Goal: Information Seeking & Learning: Learn about a topic

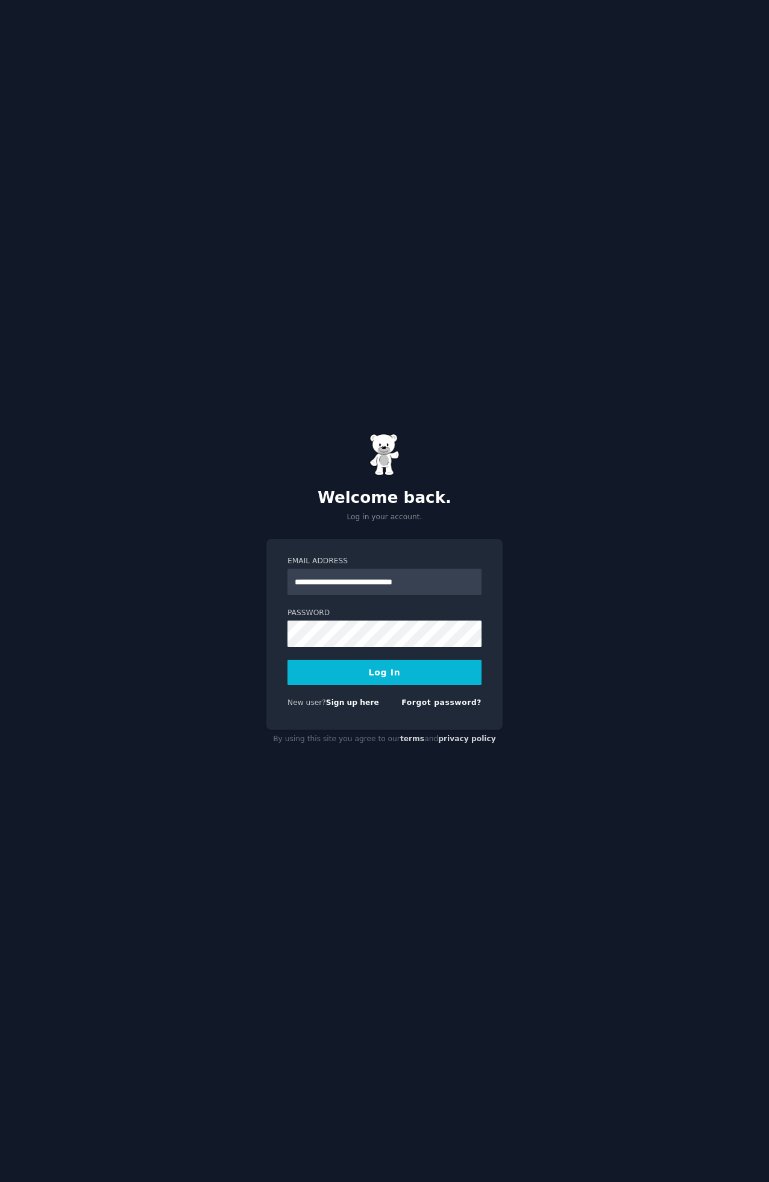
type input "**********"
click at [399, 673] on button "Log In" at bounding box center [385, 672] width 194 height 25
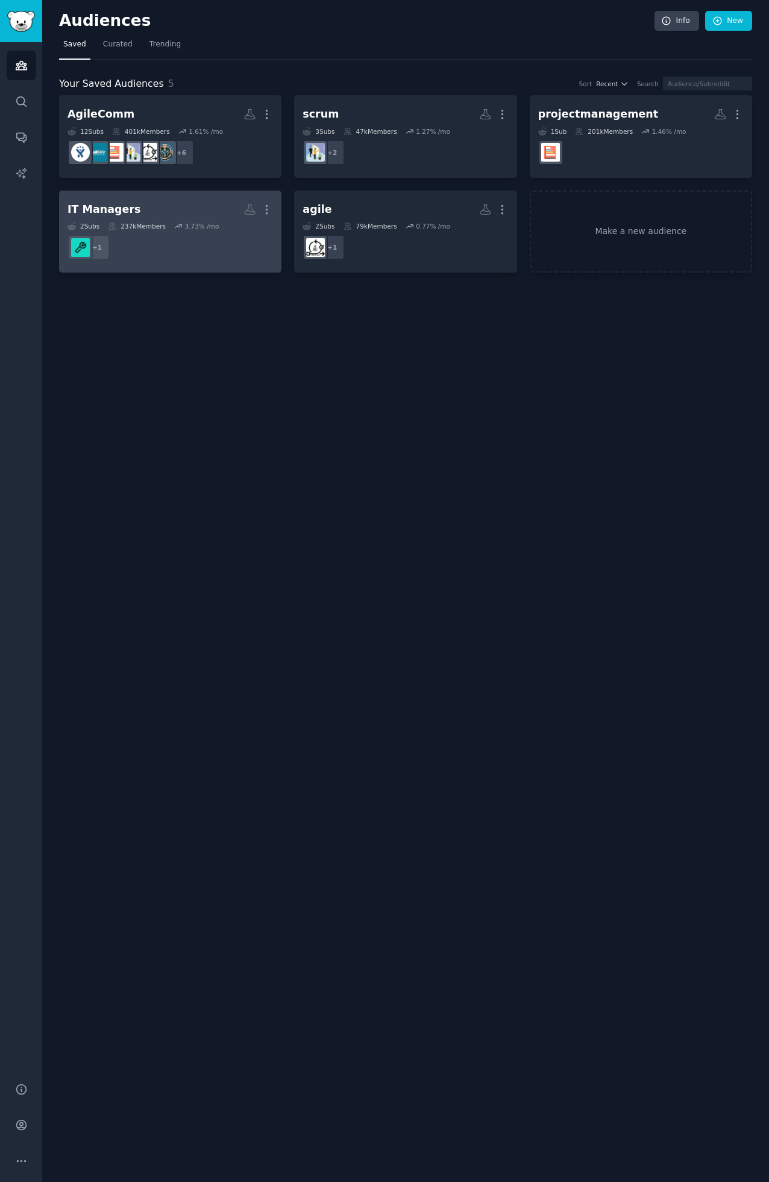
click at [165, 219] on h2 "IT Managers More" at bounding box center [171, 209] width 206 height 21
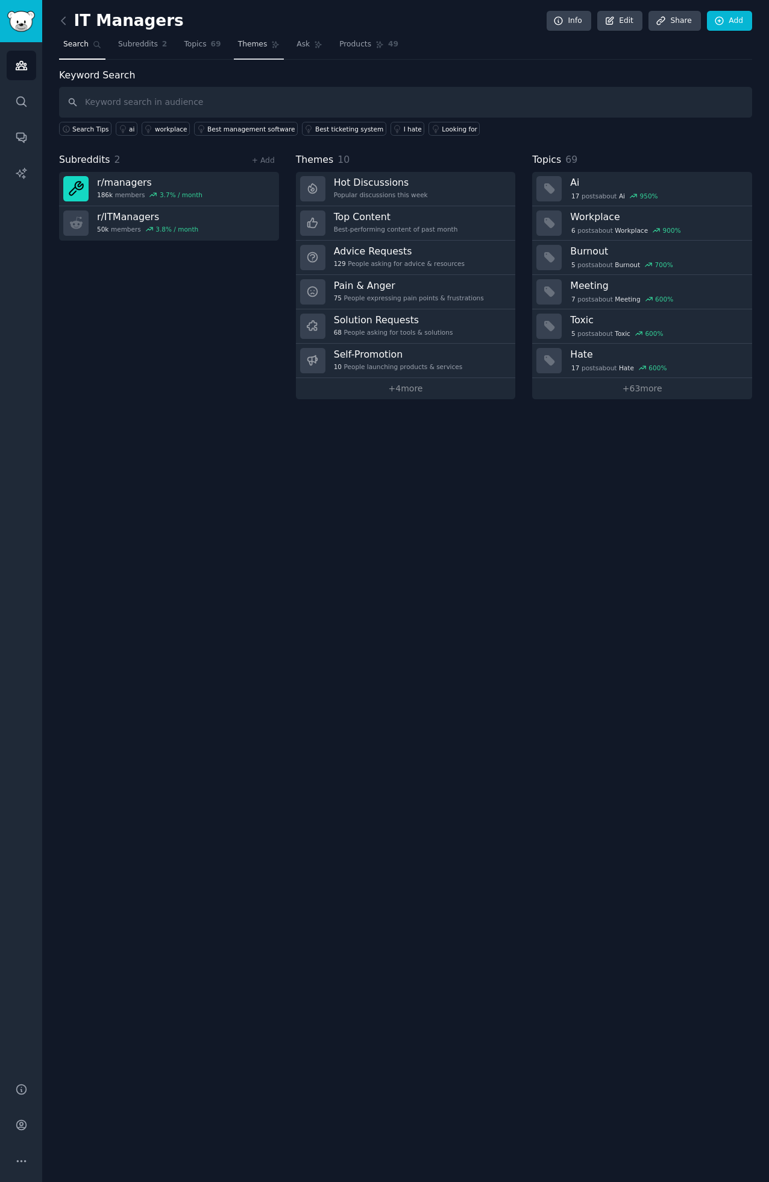
click at [245, 45] on span "Themes" at bounding box center [253, 44] width 30 height 11
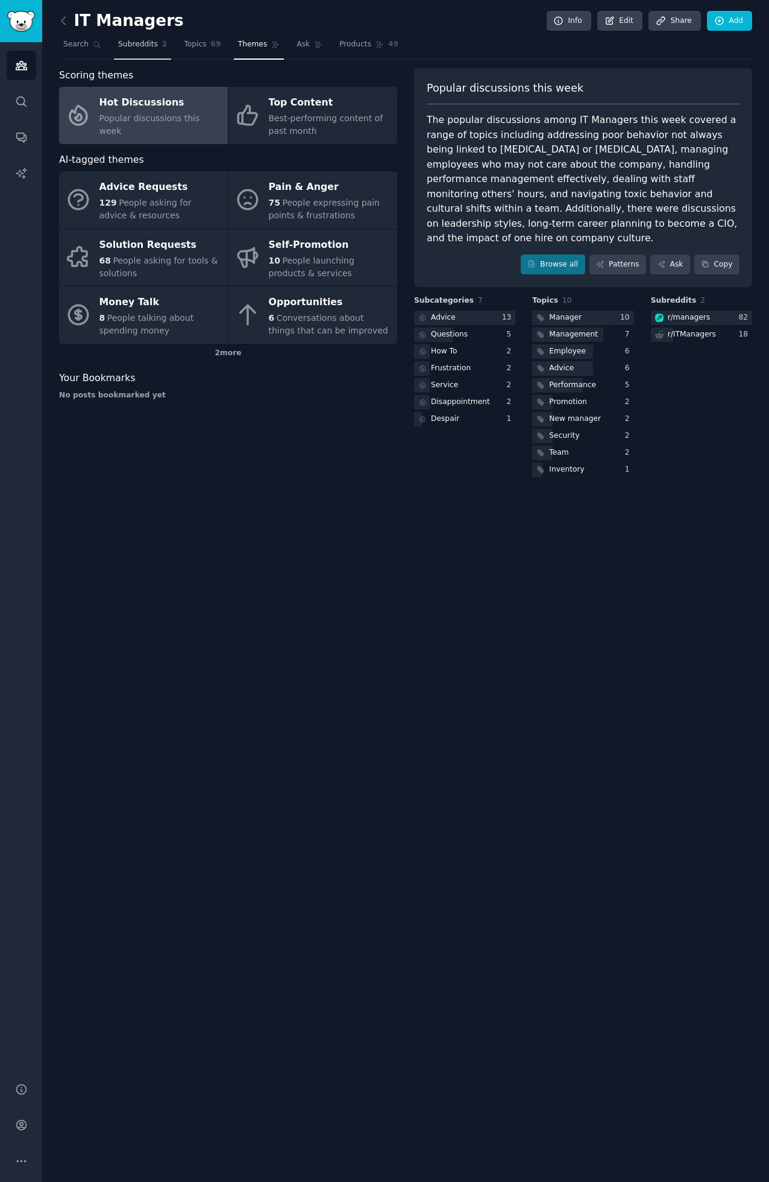
click at [132, 46] on span "Subreddits" at bounding box center [138, 44] width 40 height 11
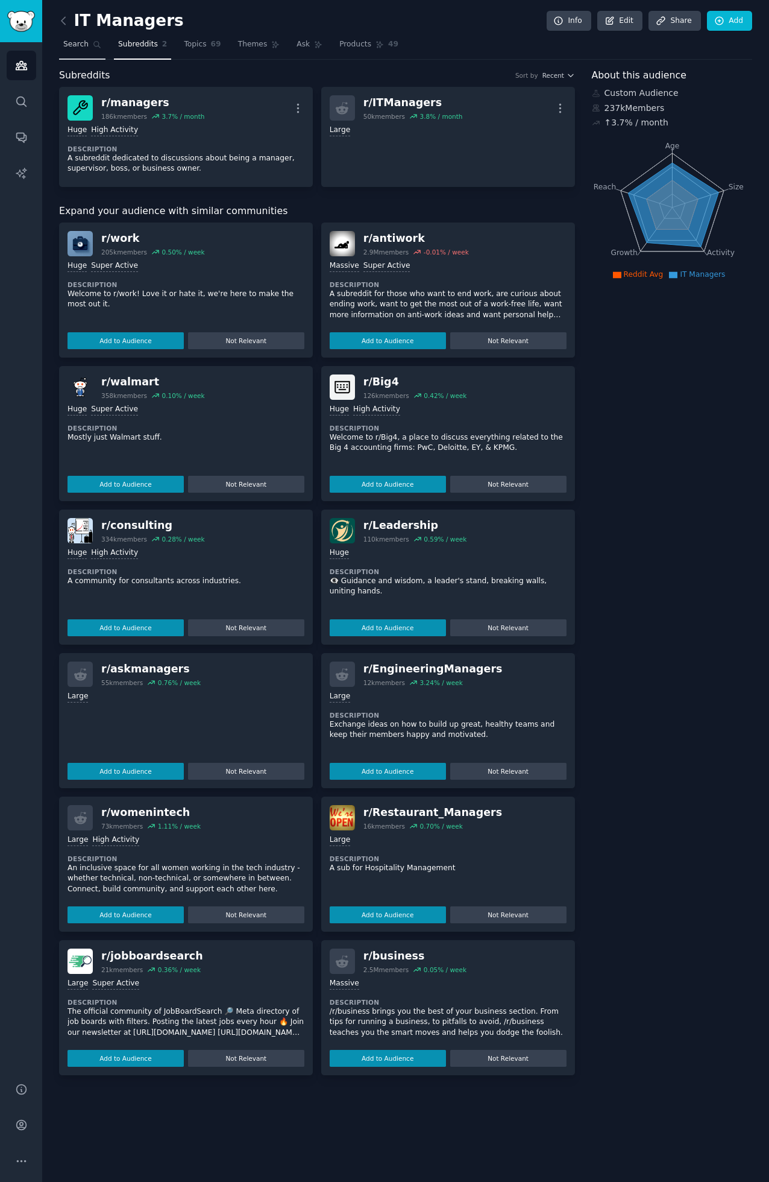
click at [77, 47] on span "Search" at bounding box center [75, 44] width 25 height 11
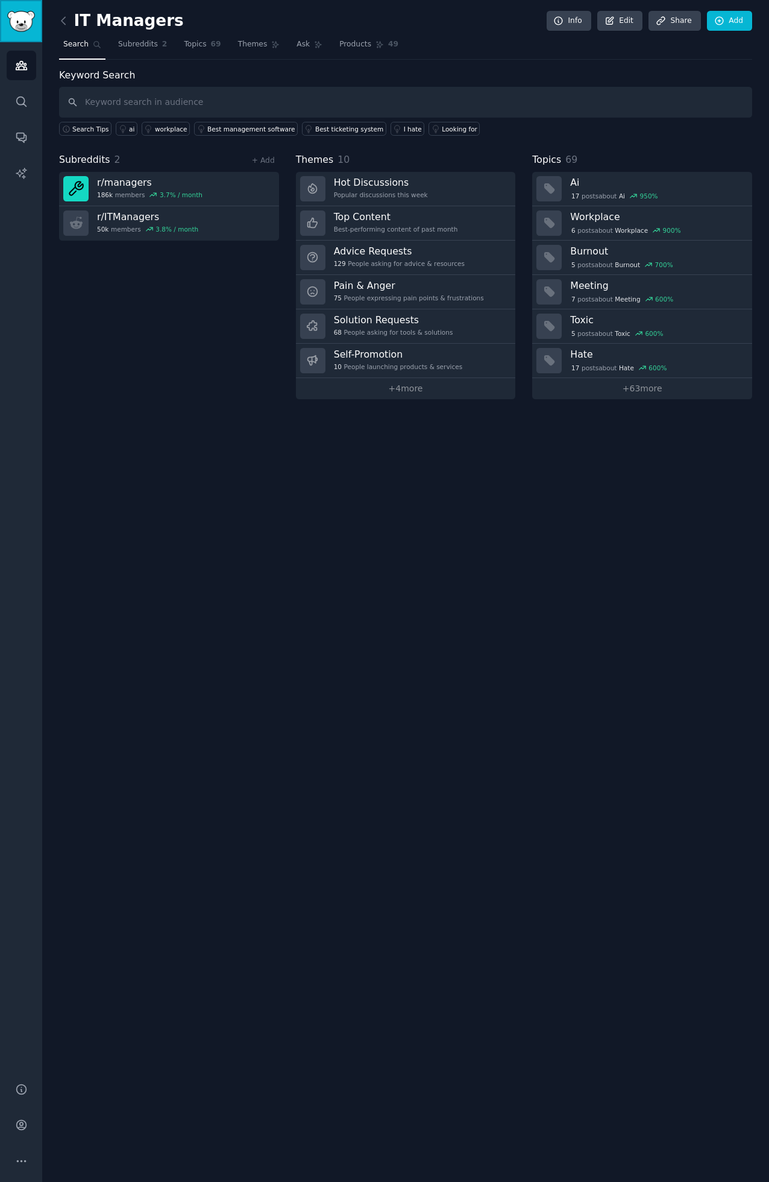
click at [20, 14] on img "Sidebar" at bounding box center [21, 21] width 28 height 21
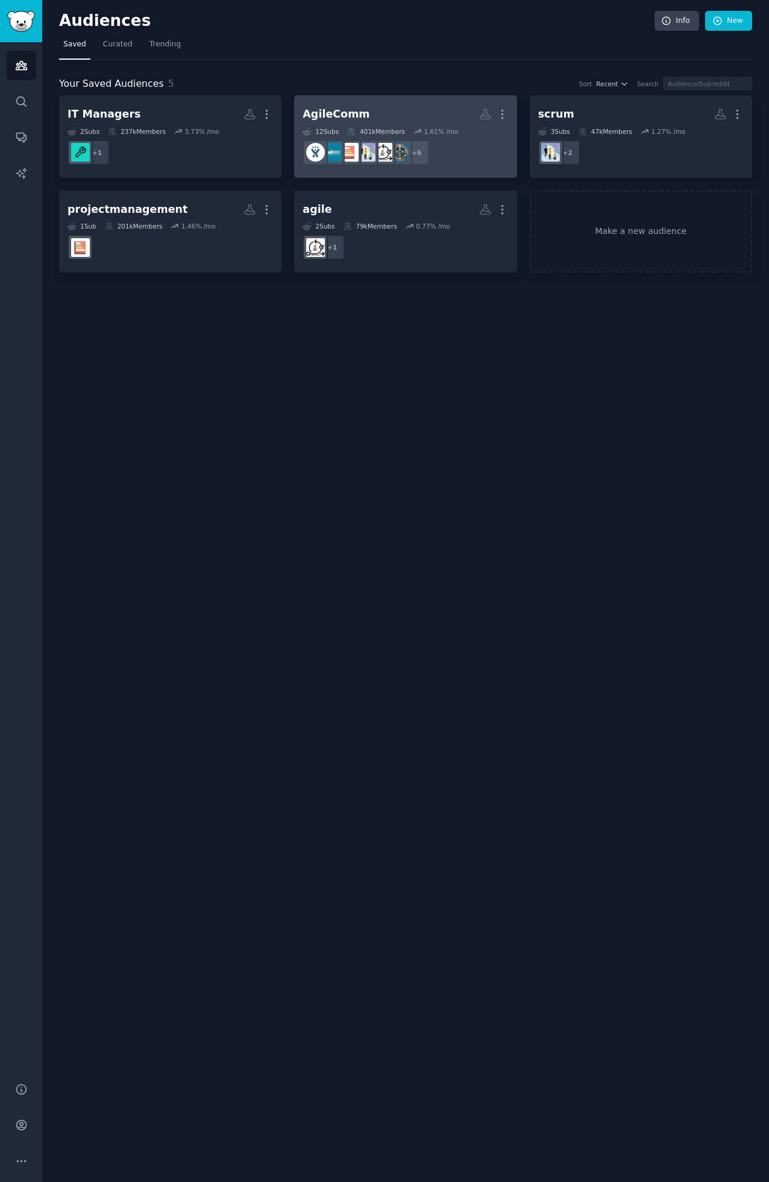
click at [345, 115] on div "AgileComm" at bounding box center [336, 114] width 67 height 15
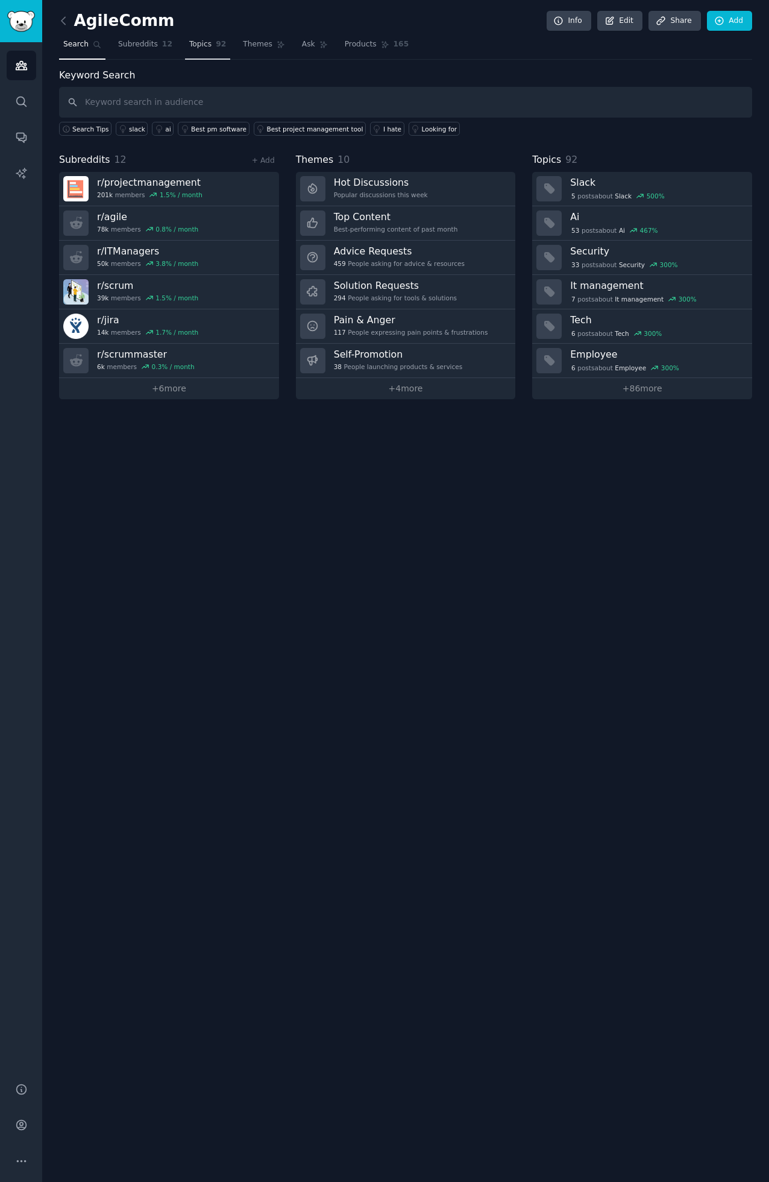
click at [192, 52] on link "Topics 92" at bounding box center [207, 47] width 45 height 25
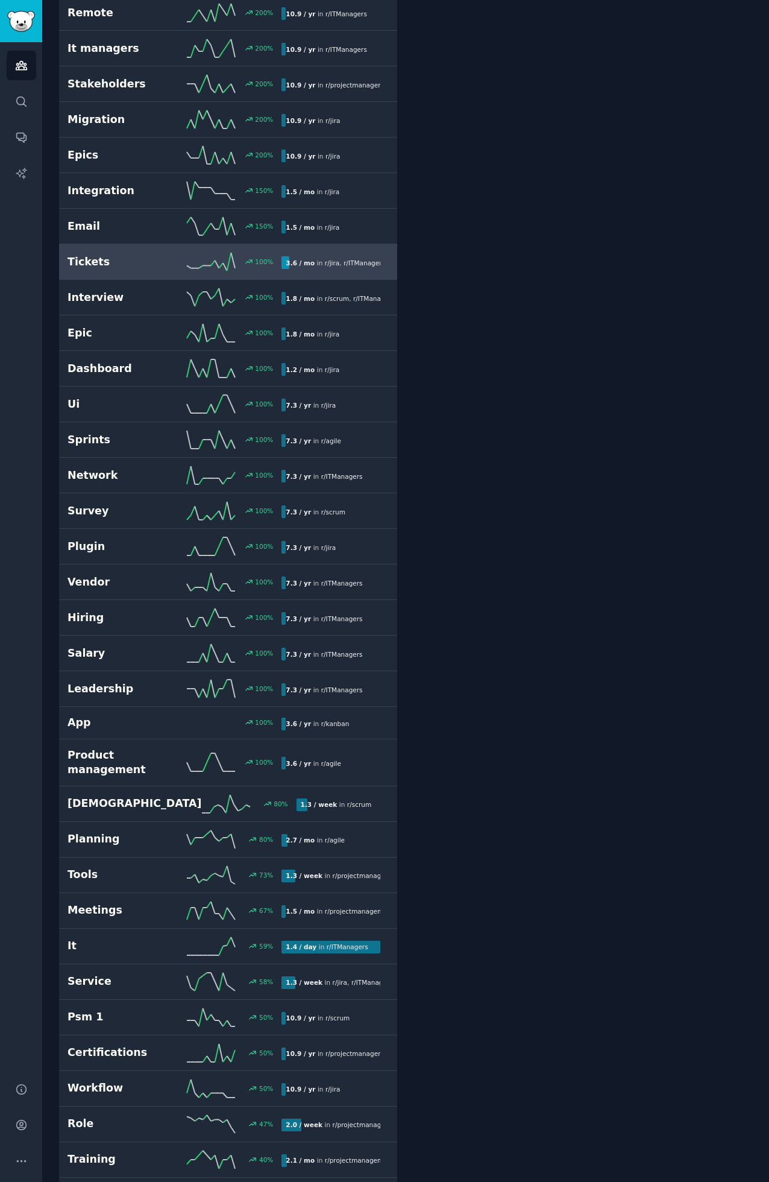
scroll to position [526, 0]
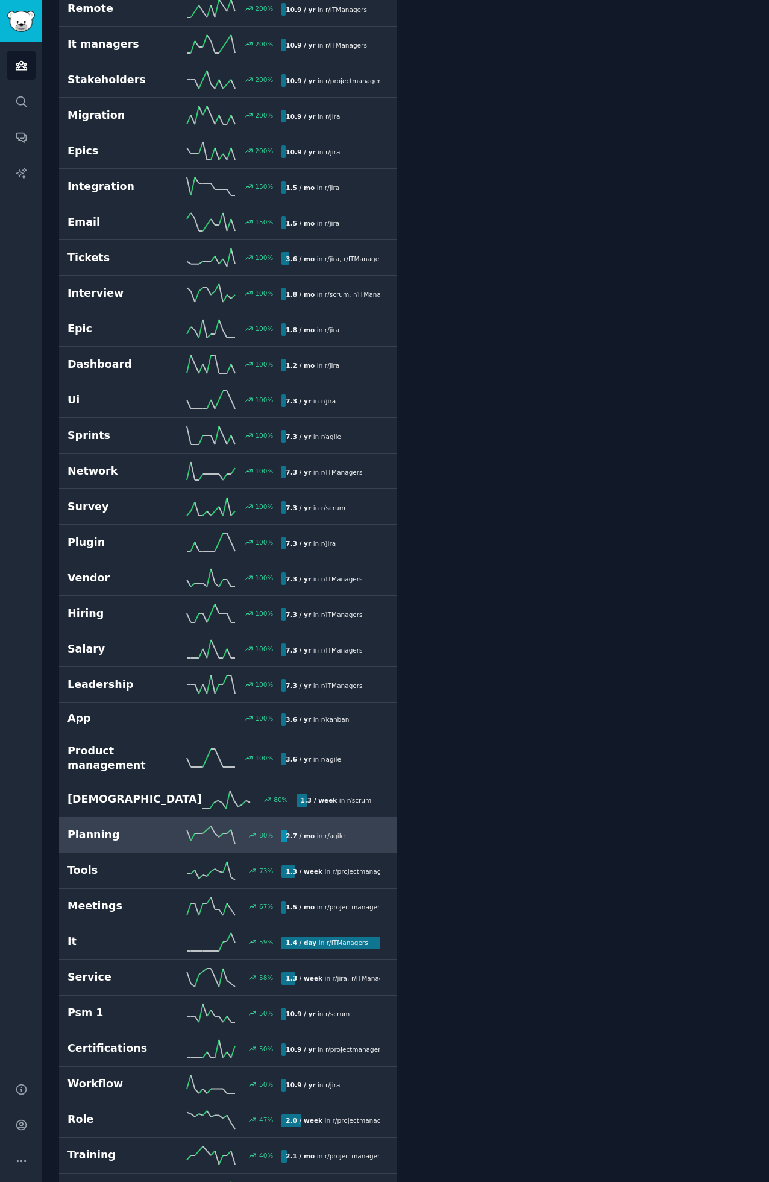
click at [96, 834] on h2 "Planning" at bounding box center [121, 834] width 107 height 15
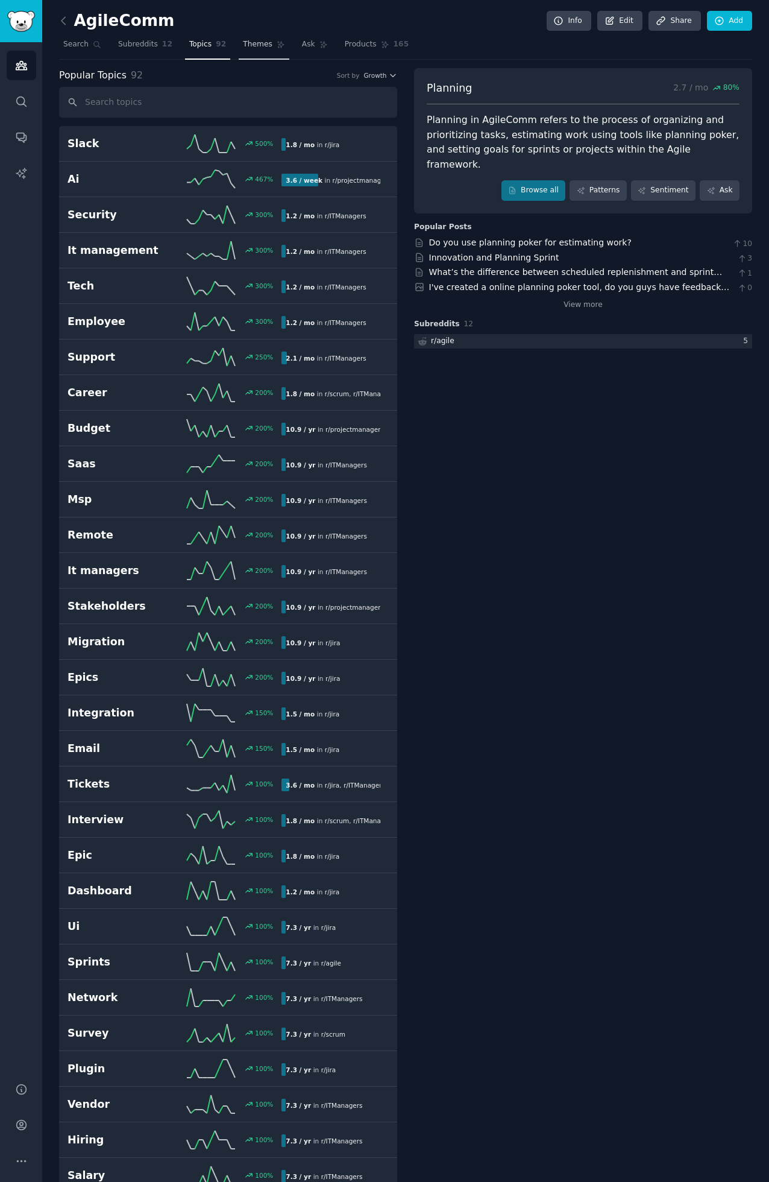
click at [243, 46] on span "Themes" at bounding box center [258, 44] width 30 height 11
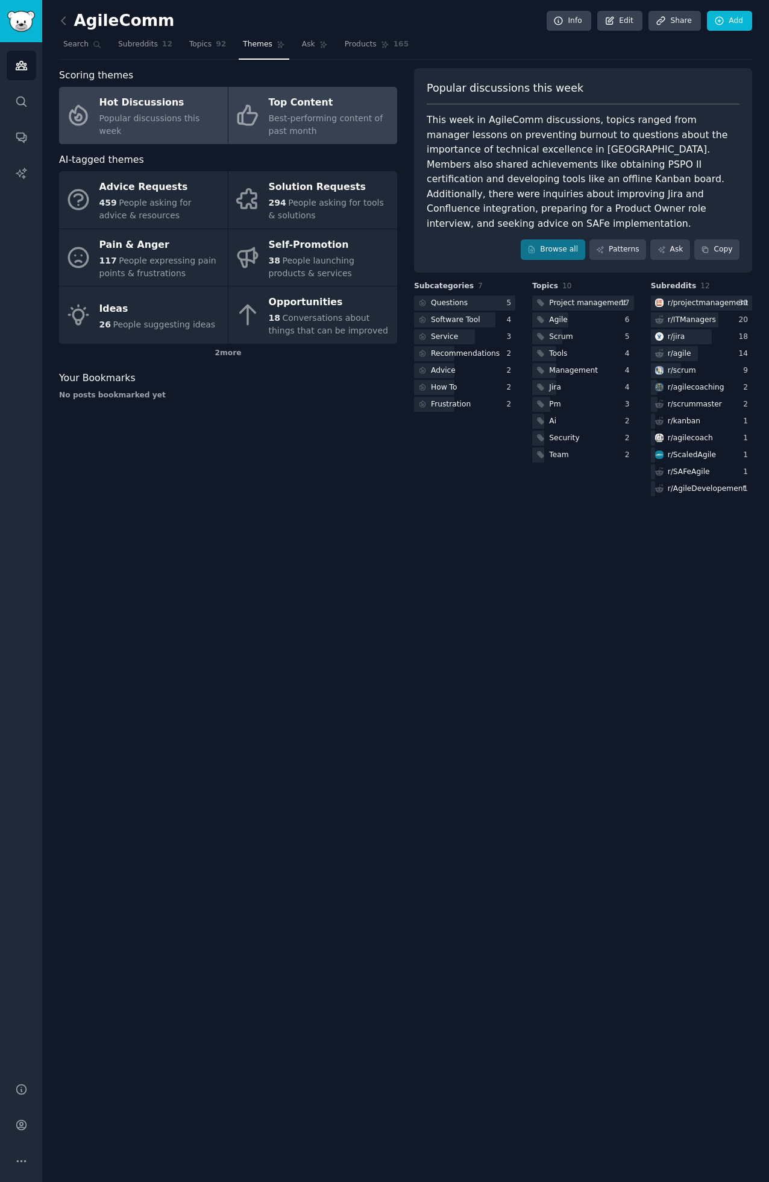
click at [332, 112] on div "Best-performing content of past month" at bounding box center [330, 124] width 122 height 25
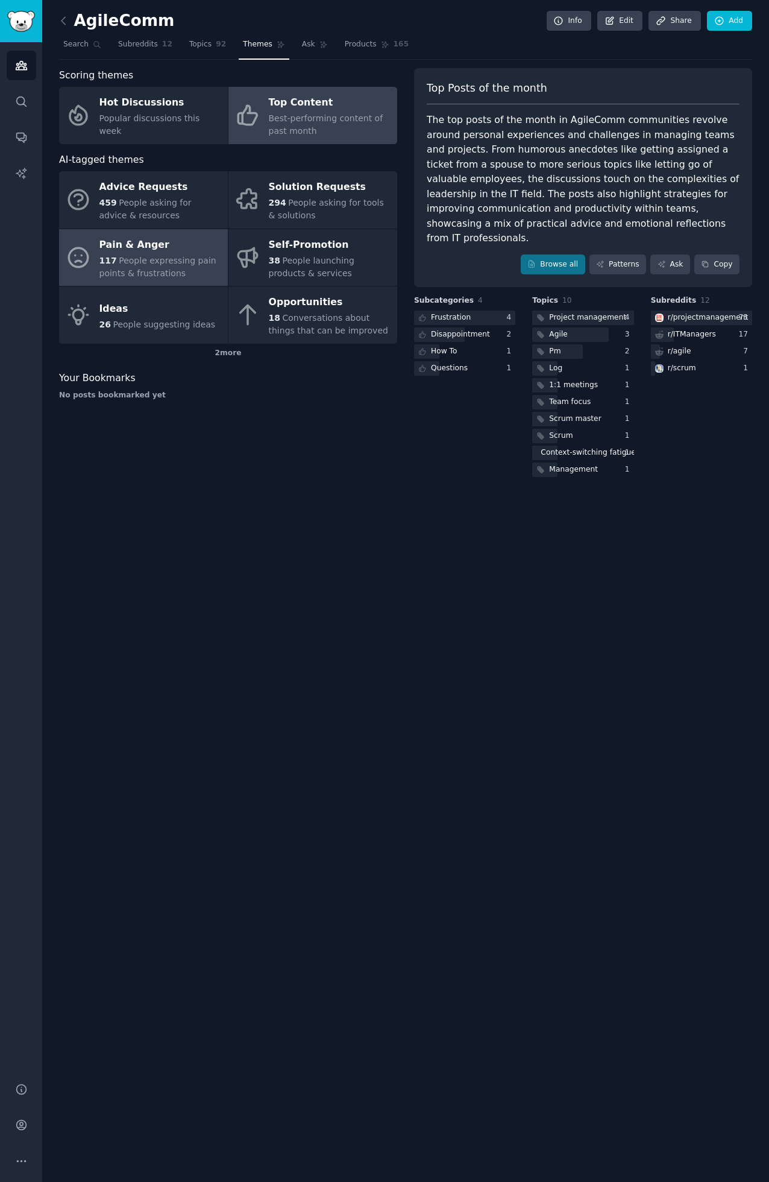
click at [145, 252] on div "Pain & Anger" at bounding box center [160, 244] width 122 height 19
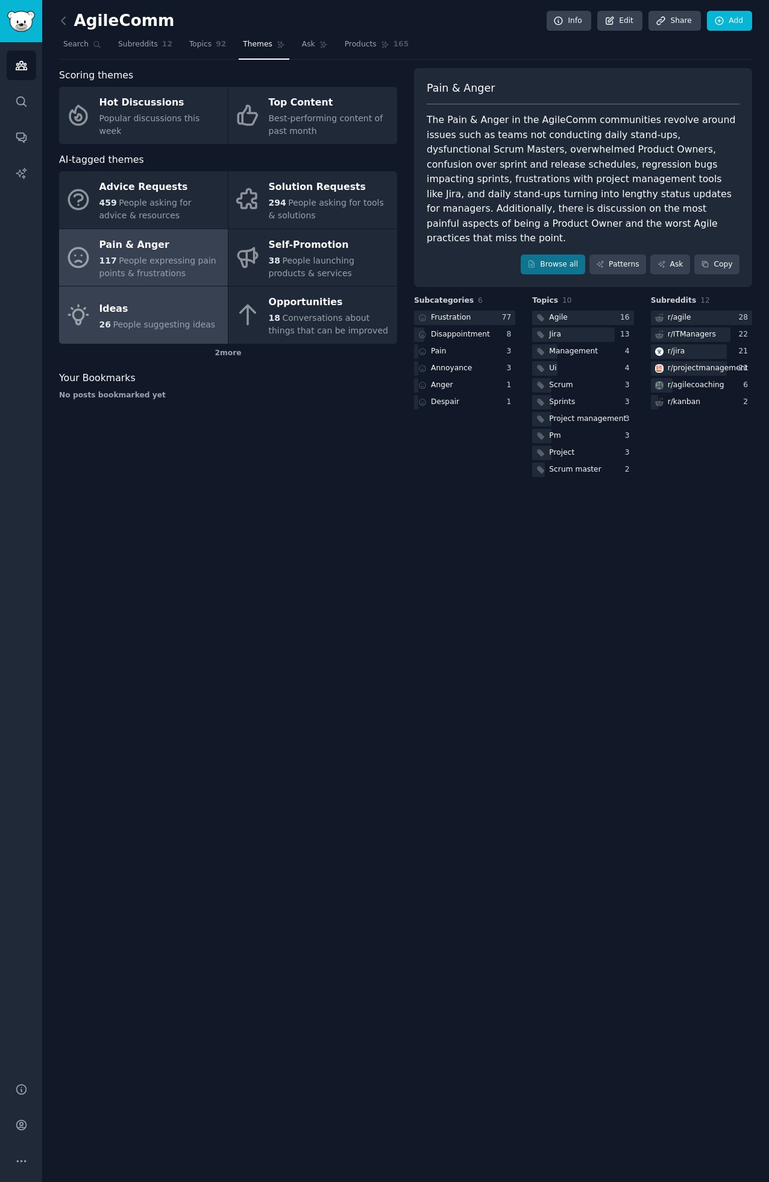
click at [171, 312] on div "Ideas" at bounding box center [157, 308] width 116 height 19
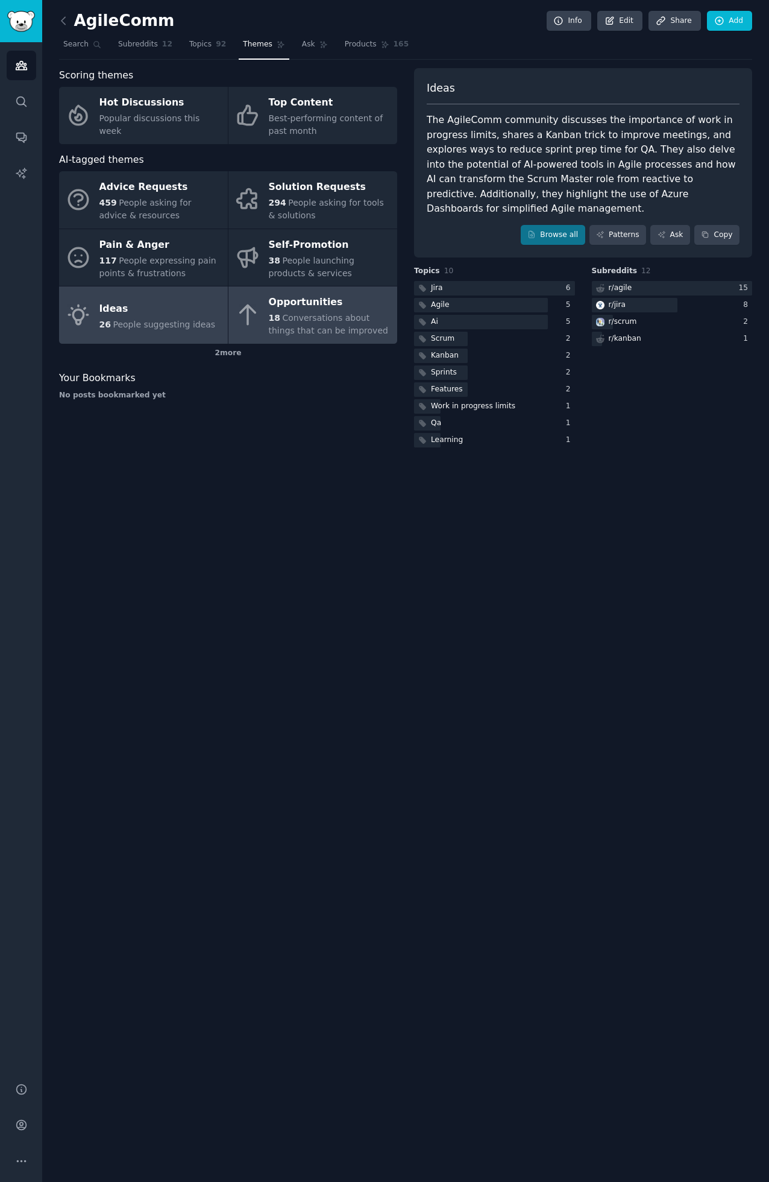
click at [326, 306] on div "Opportunities" at bounding box center [330, 302] width 122 height 19
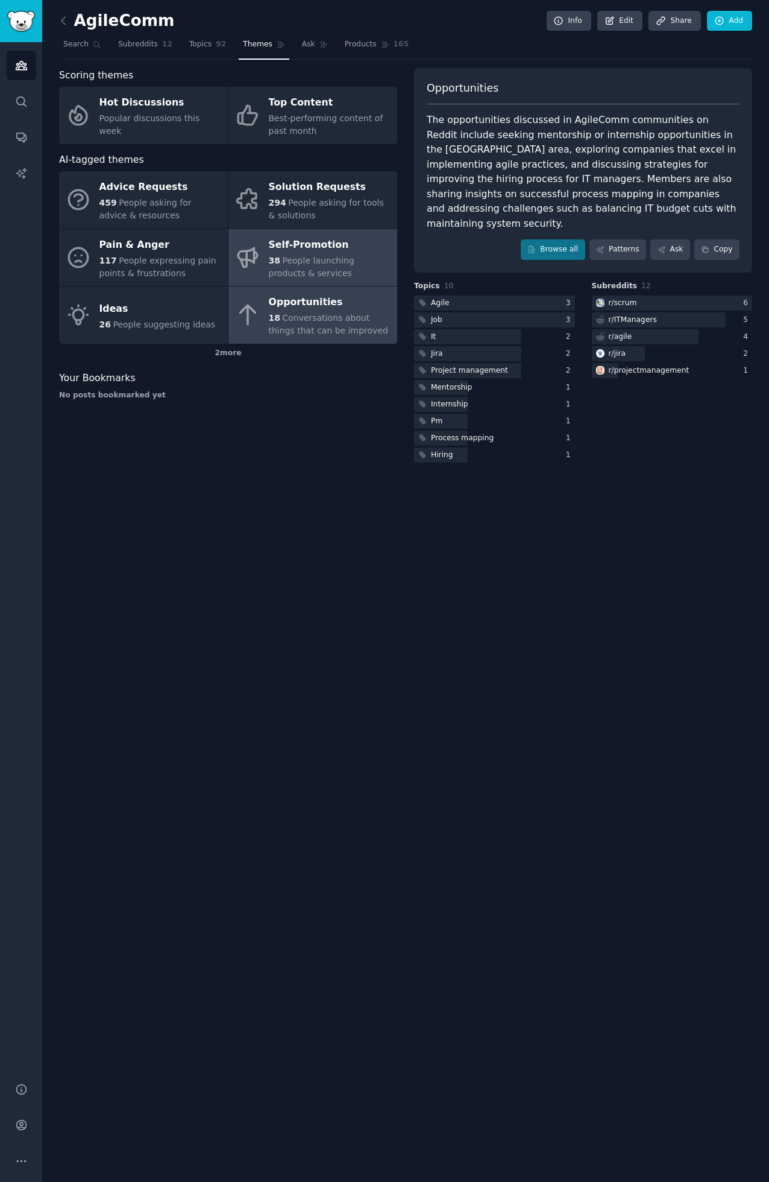
click at [321, 254] on div "Self-Promotion" at bounding box center [330, 244] width 122 height 19
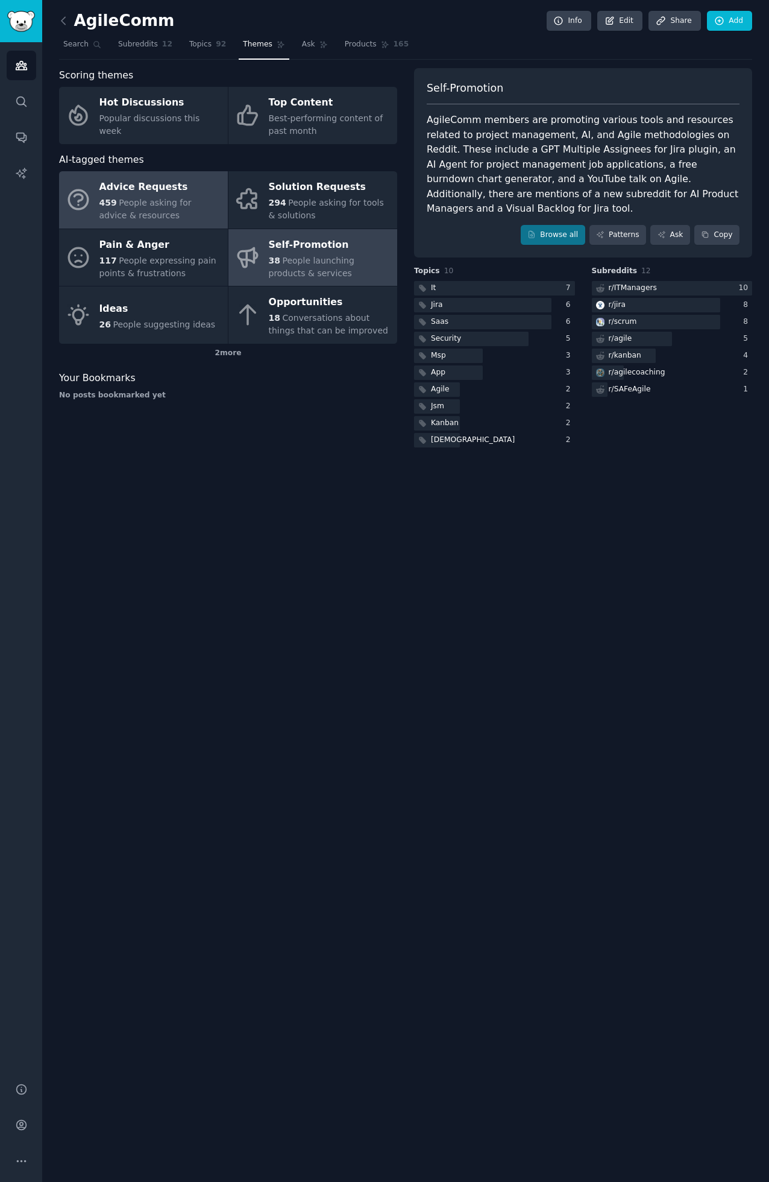
click at [175, 195] on div "Advice Requests" at bounding box center [160, 187] width 122 height 19
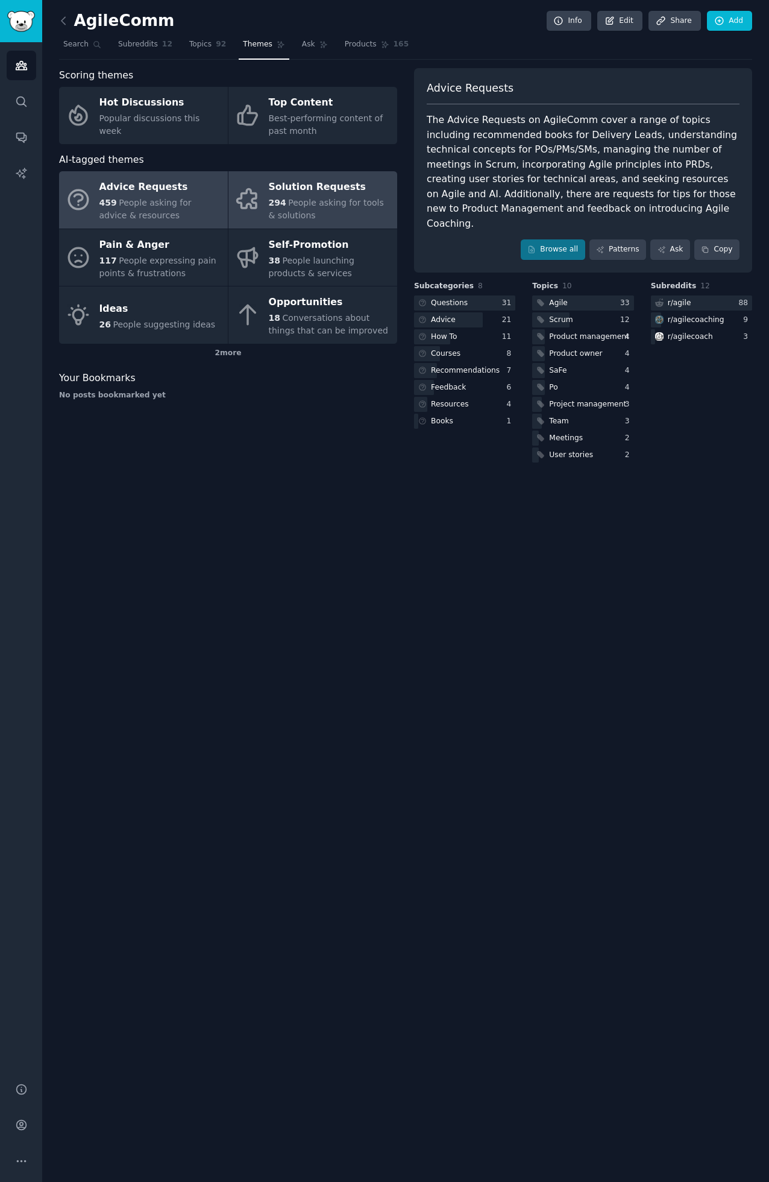
click at [317, 203] on span "People asking for tools & solutions" at bounding box center [326, 209] width 115 height 22
